Goal: Transaction & Acquisition: Purchase product/service

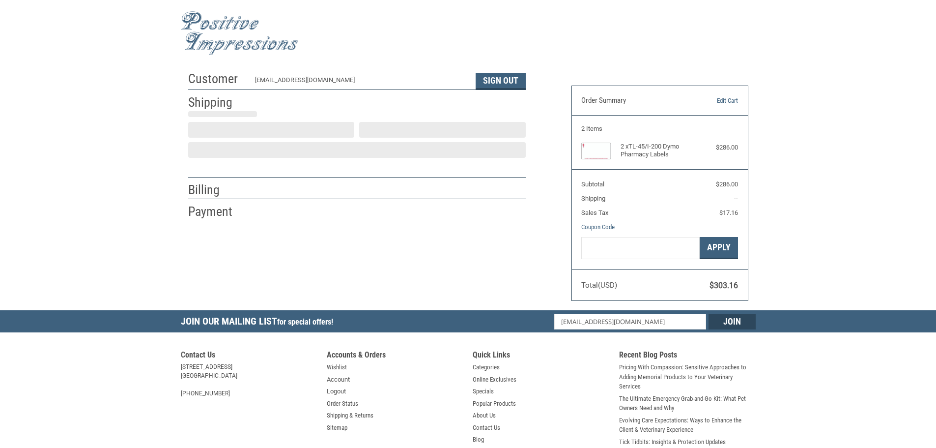
select select "US"
select select "PA"
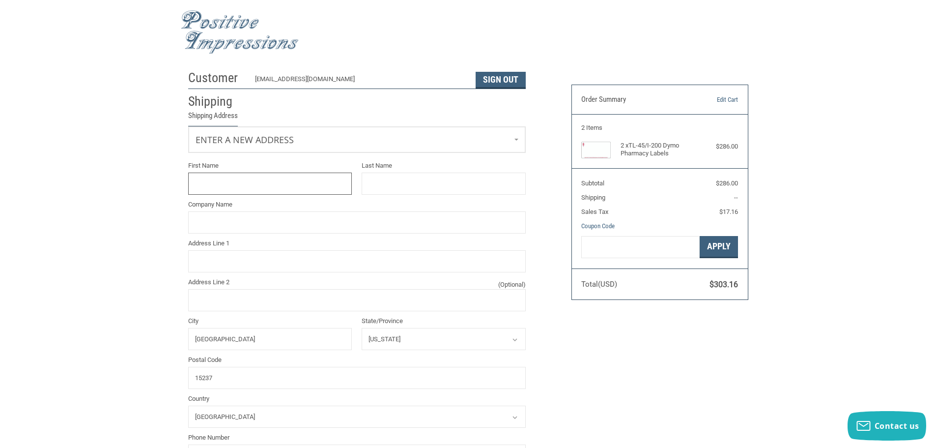
type input "[GEOGRAPHIC_DATA]"
select select "PA"
type input "[PERSON_NAME]"
type input "ROMAN"
type input "[GEOGRAPHIC_DATA]"
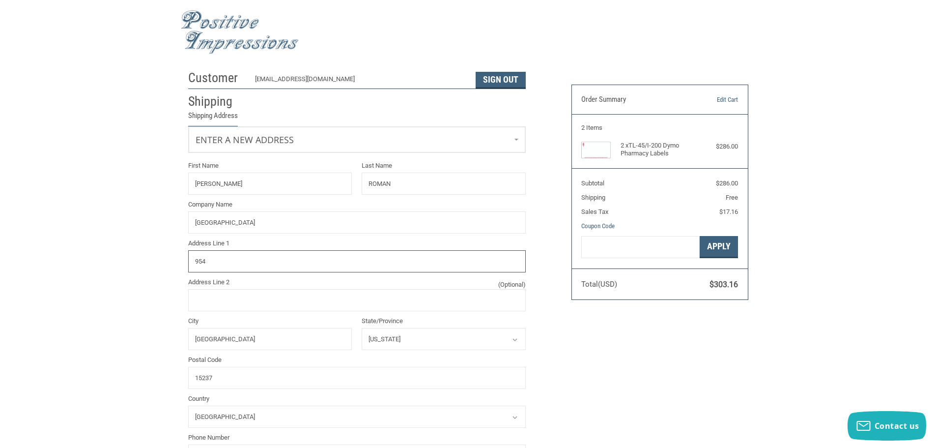
type input "[STREET_ADDRESS]"
type input "4123645511"
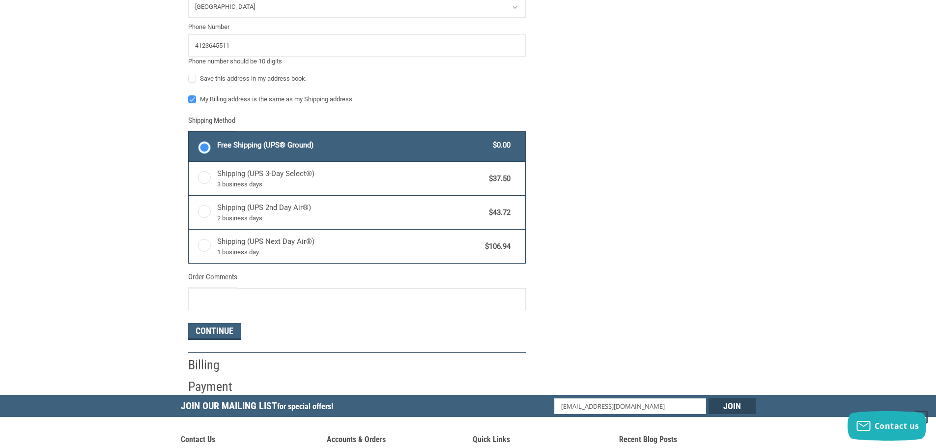
scroll to position [447, 0]
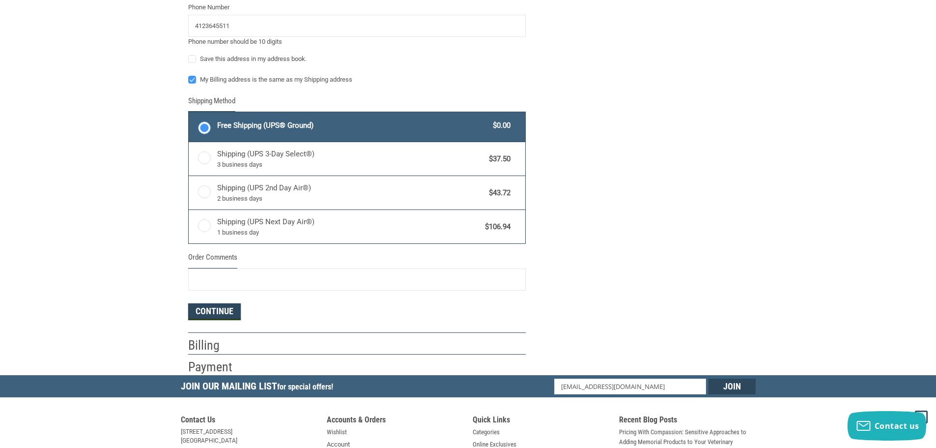
click at [226, 310] on button "Continue" at bounding box center [214, 311] width 53 height 17
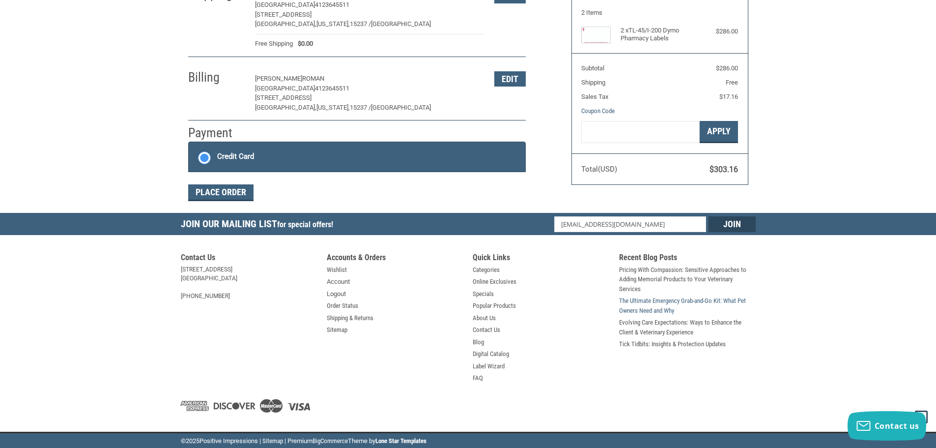
scroll to position [117, 0]
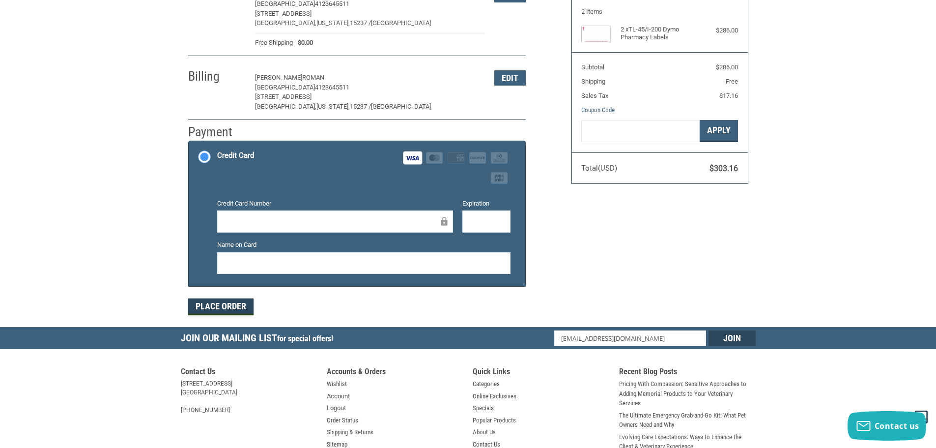
click at [227, 311] on button "Place Order" at bounding box center [220, 306] width 65 height 17
